Goal: Complete application form: Complete application form

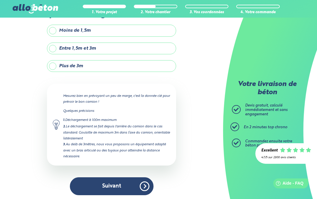
click at [52, 65] on label "Plus de 3m" at bounding box center [111, 66] width 129 height 12
click at [0, 0] on input "Plus de 3m" at bounding box center [0, 0] width 0 height 0
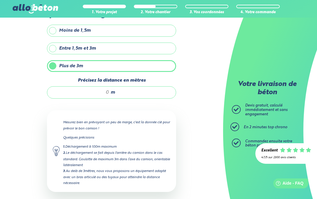
click at [93, 95] on input "Précisez la distance en mètres" at bounding box center [81, 92] width 56 height 6
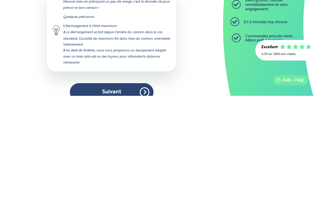
scroll to position [54, 0]
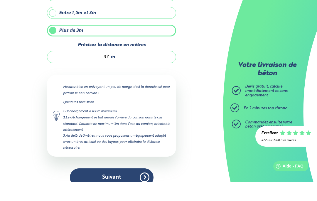
click at [122, 70] on div "37 m" at bounding box center [111, 76] width 129 height 12
type input "3"
type input "40"
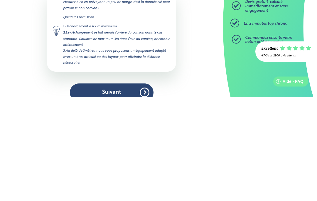
scroll to position [66, 0]
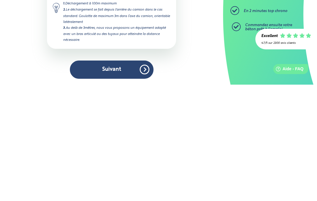
click at [144, 177] on button "Suivant" at bounding box center [112, 186] width 84 height 18
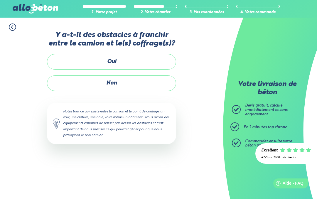
click at [129, 84] on label "Non" at bounding box center [111, 83] width 129 height 16
click at [0, 0] on input "Non" at bounding box center [0, 0] width 0 height 0
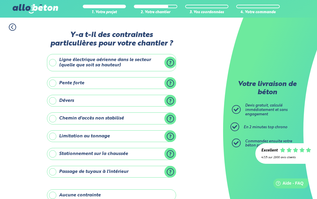
click at [15, 26] on icon at bounding box center [12, 26] width 7 height 7
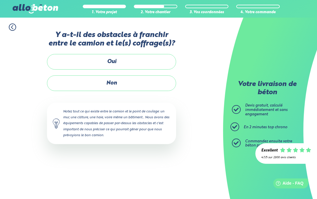
click at [137, 59] on label "Oui" at bounding box center [111, 62] width 129 height 16
click at [0, 0] on input "Oui" at bounding box center [0, 0] width 0 height 0
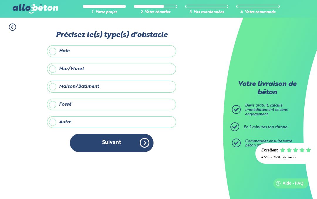
click at [123, 48] on label "Haie" at bounding box center [111, 51] width 129 height 12
click at [0, 0] on input "Haie" at bounding box center [0, 0] width 0 height 0
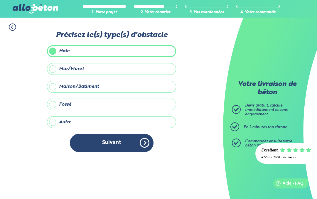
click at [140, 135] on button "Suivant" at bounding box center [112, 143] width 84 height 18
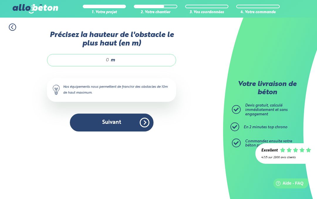
click at [113, 61] on span "m" at bounding box center [113, 59] width 4 height 5
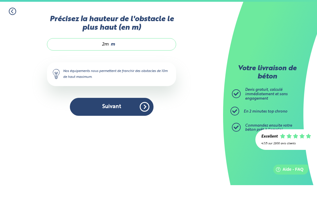
type input "2"
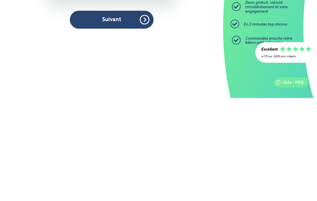
click at [145, 114] on button "Suivant" at bounding box center [112, 123] width 84 height 18
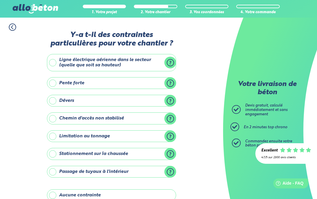
click at [57, 192] on label "Aucune contrainte" at bounding box center [111, 195] width 129 height 12
click at [0, 0] on input "Aucune contrainte" at bounding box center [0, 0] width 0 height 0
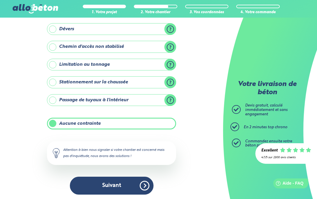
click at [120, 185] on button "Suivant" at bounding box center [112, 186] width 84 height 18
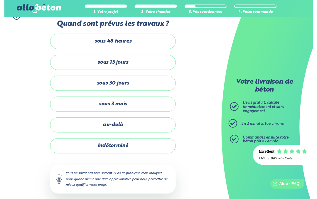
scroll to position [13, 0]
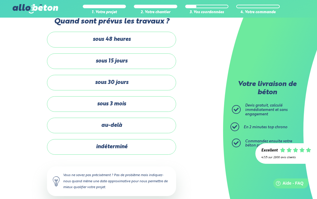
click at [154, 64] on label "sous 15 jours" at bounding box center [111, 61] width 129 height 16
click at [0, 0] on input "sous 15 jours" at bounding box center [0, 0] width 0 height 0
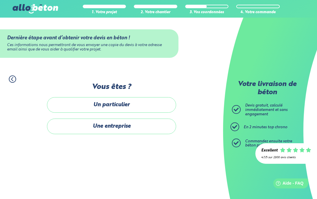
click at [147, 103] on label "Un particulier" at bounding box center [111, 105] width 129 height 16
click at [0, 0] on input "Un particulier" at bounding box center [0, 0] width 0 height 0
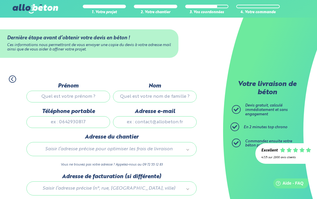
click at [88, 95] on input "Prénom" at bounding box center [68, 97] width 84 height 12
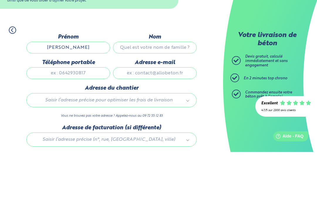
type input "[PERSON_NAME]"
click at [183, 91] on input "Nom" at bounding box center [155, 97] width 84 height 12
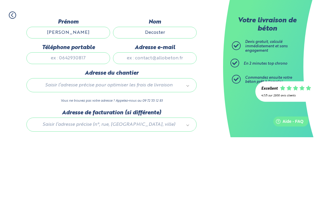
type input "Decoster"
click at [164, 116] on input "Adresse e-mail" at bounding box center [155, 122] width 84 height 12
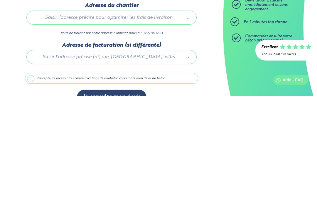
scroll to position [27, 0]
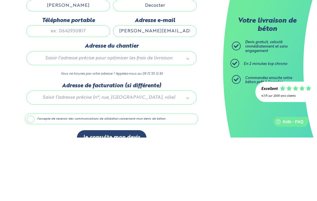
type input "[PERSON_NAME][EMAIL_ADDRESS][DOMAIN_NAME]"
click at [72, 89] on input "Téléphone portable" at bounding box center [68, 95] width 84 height 12
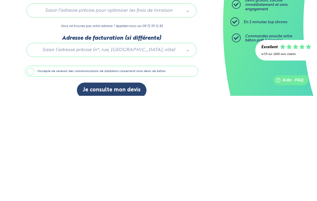
scroll to position [44, 0]
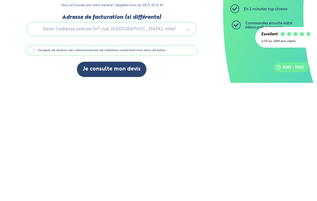
type input "0645209878"
click at [132, 180] on button "Je consulte mon devis" at bounding box center [112, 187] width 70 height 15
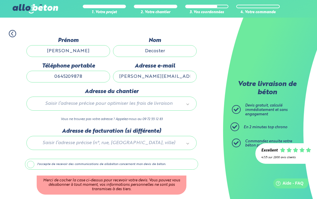
click at [97, 116] on div "Adresse du chantier Saisir l’adresse précise pour optimiser les frais de livrai…" at bounding box center [111, 107] width 173 height 39
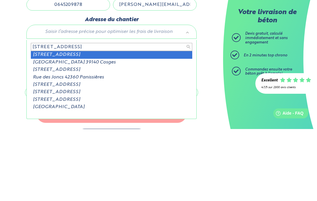
type input "[STREET_ADDRESS]"
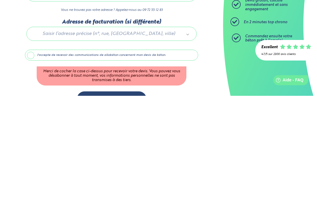
scroll to position [68, 0]
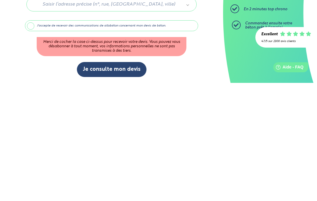
click at [31, 138] on label "J'accepte de recevoir des communications de allobéton concernant mon devis de b…" at bounding box center [111, 143] width 173 height 11
click at [0, 0] on input "J'accepte de recevoir des communications de allobéton concernant mon devis de b…" at bounding box center [0, 0] width 0 height 0
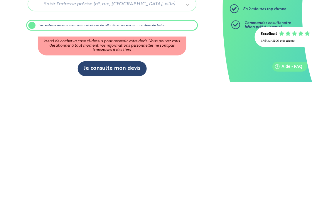
scroll to position [45, 0]
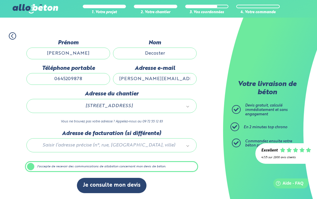
click at [126, 185] on button "Je consulte mon devis" at bounding box center [112, 185] width 70 height 15
